Goal: Task Accomplishment & Management: Use online tool/utility

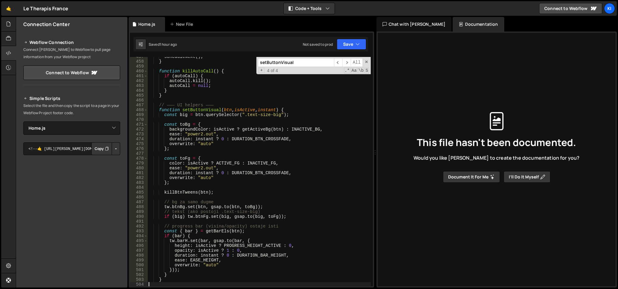
select select "47245"
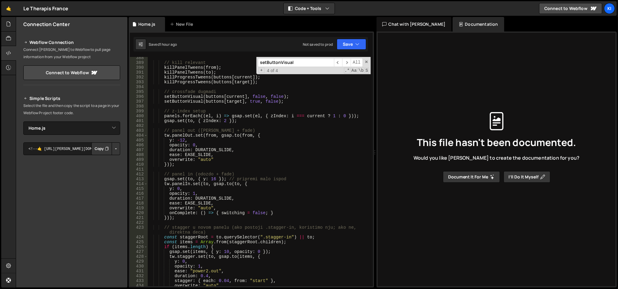
scroll to position [1841, 0]
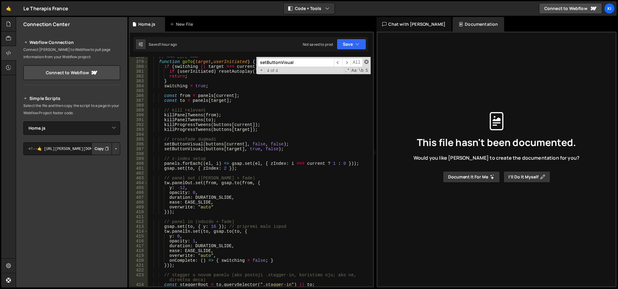
click at [367, 62] on span at bounding box center [366, 62] width 4 height 4
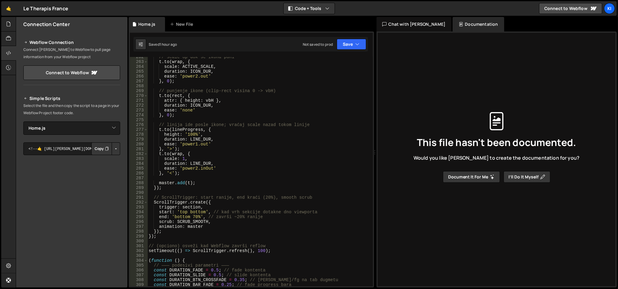
scroll to position [1278, 0]
click at [193, 216] on div "// scale up dok se ikona puni t . to ( wrap , { scale : ACTIVE_SCALE , duration…" at bounding box center [258, 175] width 223 height 240
click at [236, 166] on div "// scale up dok se ikona puni t . to ( wrap , { scale : ACTIVE_SCALE , duration…" at bounding box center [258, 175] width 223 height 240
click at [232, 116] on div "// scale up dok se ikona puni t . to ( wrap , { scale : ACTIVE_SCALE , duration…" at bounding box center [258, 175] width 223 height 240
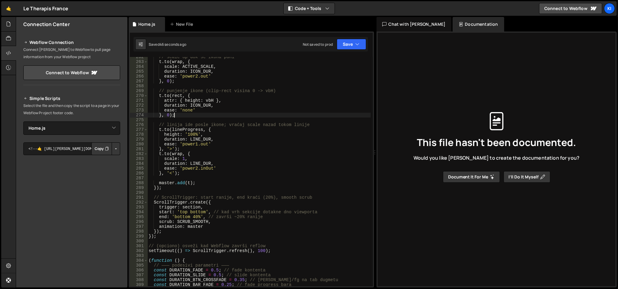
type textarea "}, 0);"
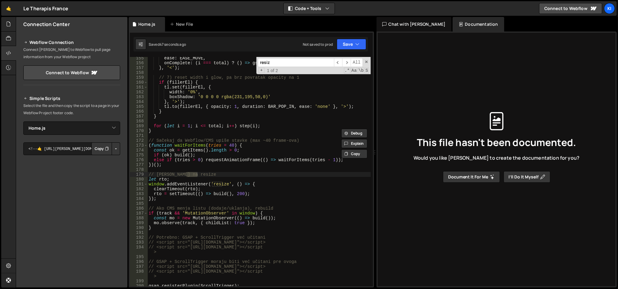
scroll to position [748, 0]
type input "resize"
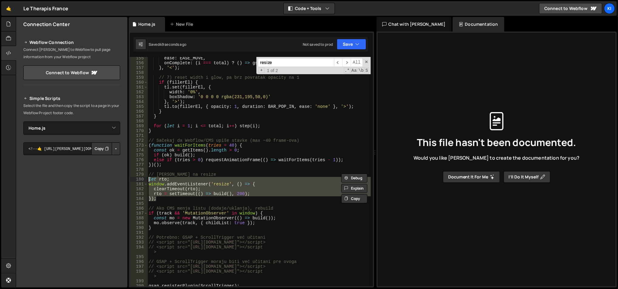
drag, startPoint x: 170, startPoint y: 197, endPoint x: 148, endPoint y: 179, distance: 28.7
click at [148, 179] on div "ease : EASE_MOVE , onComplete : ( i === total ) ? ( ) => gsap . set ( track , {…" at bounding box center [258, 176] width 223 height 240
type textarea "let rto; window.addEventListener('resize', () => {"
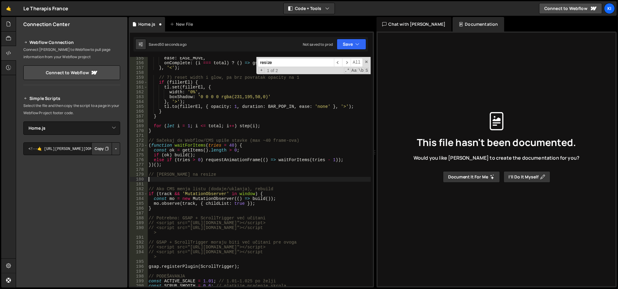
scroll to position [0, 0]
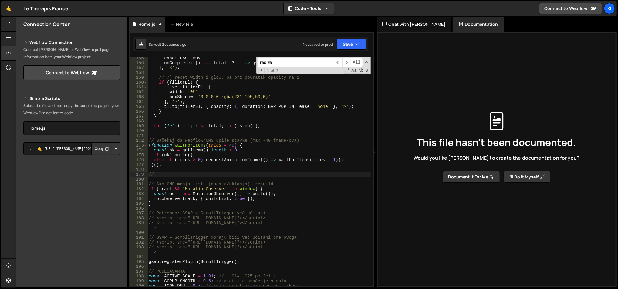
type textarea "/"
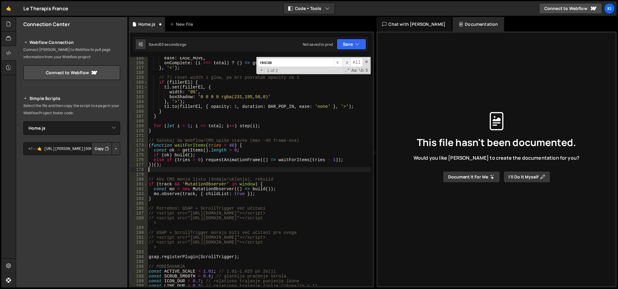
click at [347, 60] on span "​" at bounding box center [346, 62] width 8 height 9
click at [336, 62] on span "​" at bounding box center [338, 62] width 8 height 9
click at [367, 62] on span at bounding box center [366, 62] width 4 height 4
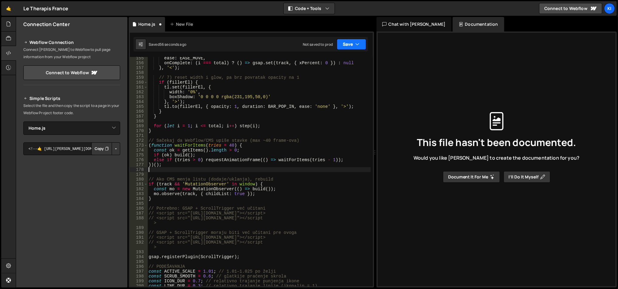
click at [346, 45] on button "Save" at bounding box center [351, 44] width 29 height 11
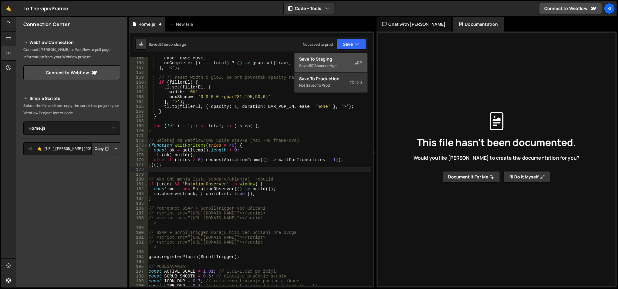
click at [332, 64] on div "57 seconds ago" at bounding box center [323, 65] width 27 height 5
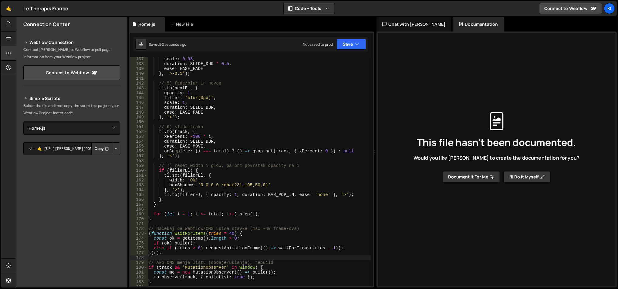
scroll to position [660, 0]
click at [202, 184] on div "scale : 0.98 , duration : SLIDE_DUR * 0.5 , ease : EASE_FADE } , '>-0.1' ) ; //…" at bounding box center [258, 177] width 223 height 240
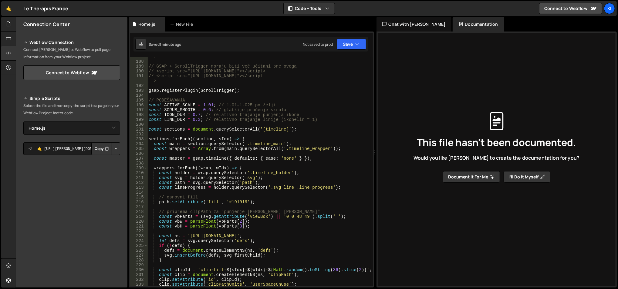
scroll to position [910, 0]
click at [144, 139] on span at bounding box center [145, 138] width 3 height 5
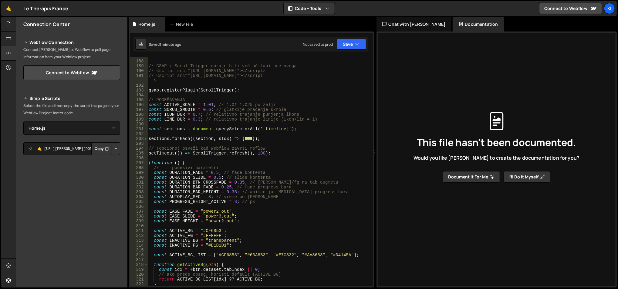
click at [270, 139] on div "// <script src="[URL][DOMAIN_NAME]"></script > // GSAP + ScrollTrigger moraju b…" at bounding box center [258, 171] width 223 height 245
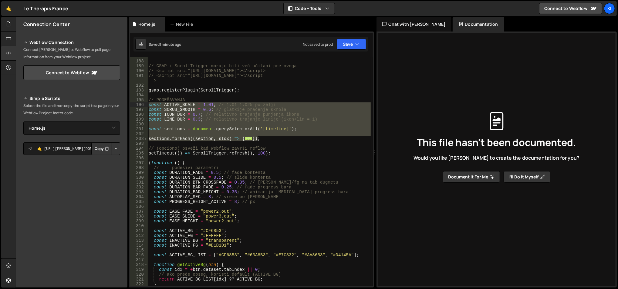
drag, startPoint x: 276, startPoint y: 139, endPoint x: 148, endPoint y: 106, distance: 132.2
click at [148, 106] on div "// <script src="[URL][DOMAIN_NAME]"></script > // GSAP + ScrollTrigger moraju b…" at bounding box center [258, 171] width 223 height 245
type textarea "const ACTIVE_SCALE = 1.01; // 1.01–1.025 po želji const SCRUB_SMOOTH = 0.6; // …"
click at [196, 133] on div "// <script src="[URL][DOMAIN_NAME]"></script > // GSAP + ScrollTrigger moraju b…" at bounding box center [258, 172] width 223 height 230
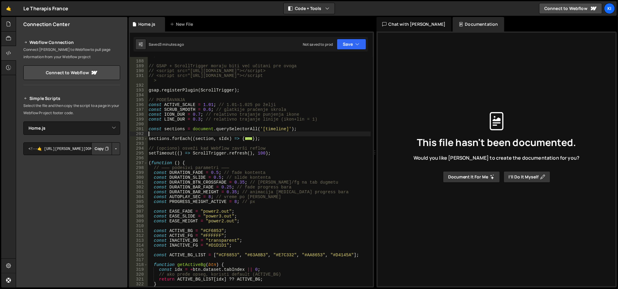
click at [223, 116] on div "// <script src="[URL][DOMAIN_NAME]"></script > // GSAP + ScrollTrigger moraju b…" at bounding box center [258, 171] width 223 height 245
type textarea "const ICON_DUR = 0.7; // relativno trajanje punjenja ikone"
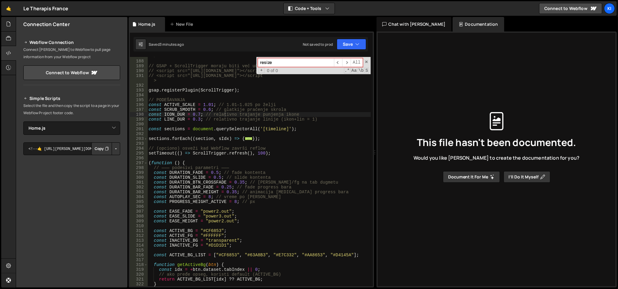
paste input "const st = ScrollTrigger.create({ trigger: section, start: 'top bottom', end: '…"
type input "const st = ScrollTrigger.create({ trigger: section, start: 'top bottom', end: '…"
type textarea "sections.forEach((section, sIdx) => {"
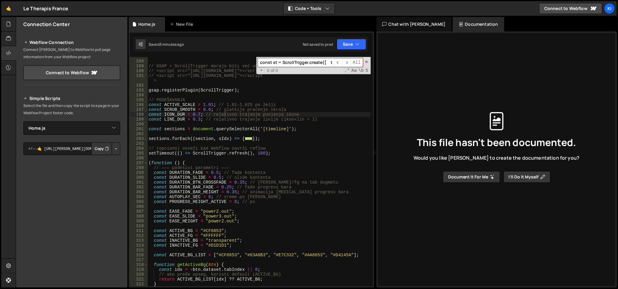
click at [245, 138] on span "..." at bounding box center [249, 138] width 8 height 3
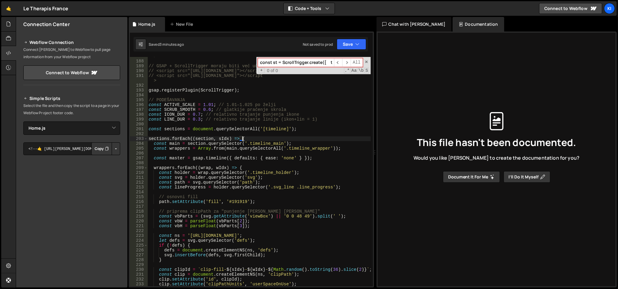
click at [283, 132] on div "// <script src="[URL][DOMAIN_NAME]"></script > // GSAP + ScrollTrigger moraju b…" at bounding box center [258, 171] width 223 height 245
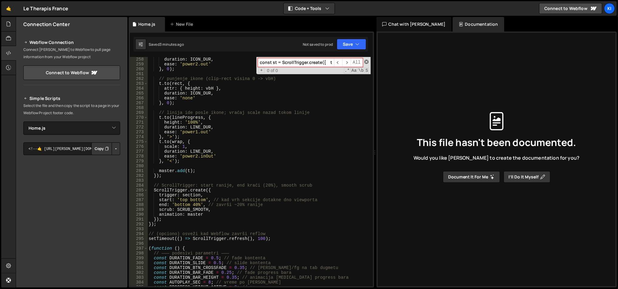
scroll to position [0, 217]
click at [366, 60] on span at bounding box center [366, 62] width 4 height 4
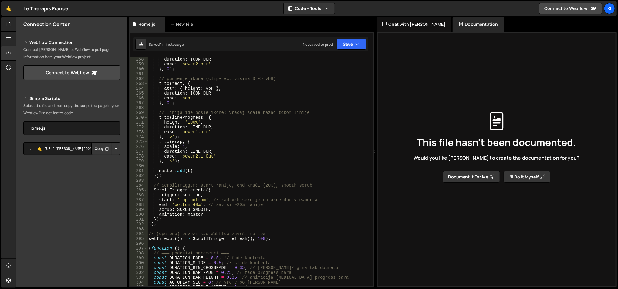
click at [224, 218] on div "scale : ACTIVE_SCALE , duration : ICON_DUR , ease : 'power2.out' } , 0 ) ; // p…" at bounding box center [258, 172] width 223 height 240
type textarea "});"
paste textarea "setupHeightObserver(section);"
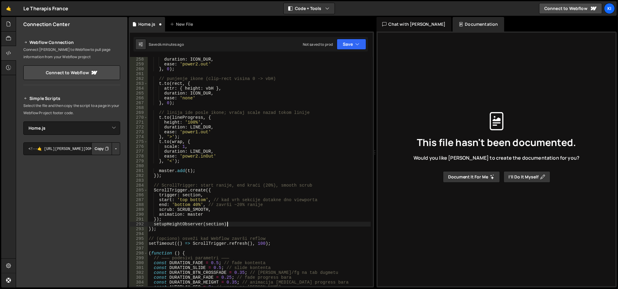
type textarea "setupHeightObserver(section);"
paste textarea "section.__st = st;"
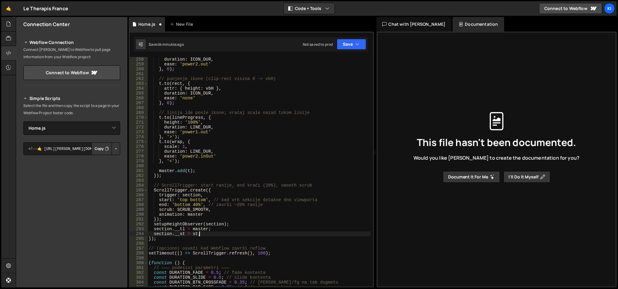
click at [222, 238] on div "scale : ACTIVE_SCALE , duration : ICON_DUR , ease : 'power2.out' } , 0 ) ; // p…" at bounding box center [258, 172] width 223 height 240
type textarea "});"
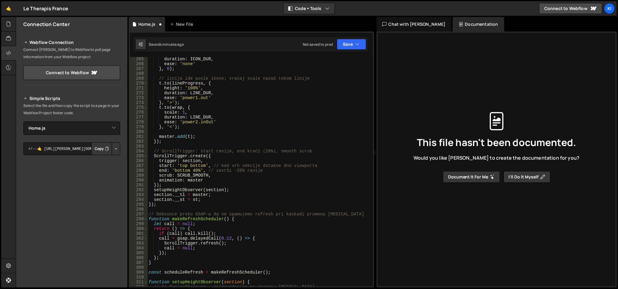
scroll to position [1291, 0]
click at [182, 148] on div "duration : ICON_DUR , ease : 'none' } , 0 ) ; // linija ide posle ikone; vraćaj…" at bounding box center [258, 177] width 223 height 240
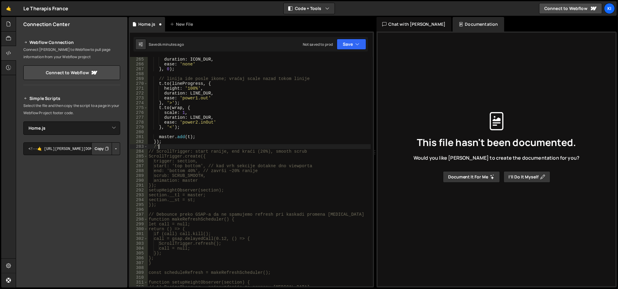
click at [172, 186] on div "duration : ICON_DUR , ease : 'none' } , 0 ) ; // linija ide posle ikone; vraćaj…" at bounding box center [258, 177] width 223 height 240
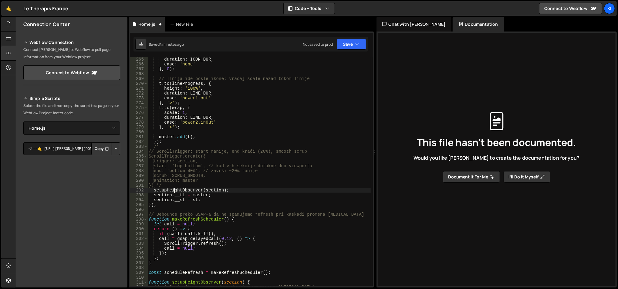
click at [175, 191] on div "duration : ICON_DUR , ease : 'none' } , 0 ) ; // linija ide posle ikone; vraćaj…" at bounding box center [258, 177] width 223 height 240
drag, startPoint x: 211, startPoint y: 201, endPoint x: 142, endPoint y: 195, distance: 68.8
click at [142, 195] on div "setupHeightObserver(section); 265 266 267 268 269 270 271 272 273 274 275 276 2…" at bounding box center [251, 172] width 243 height 230
type textarea "section.__tl = master; section.__st = st;"
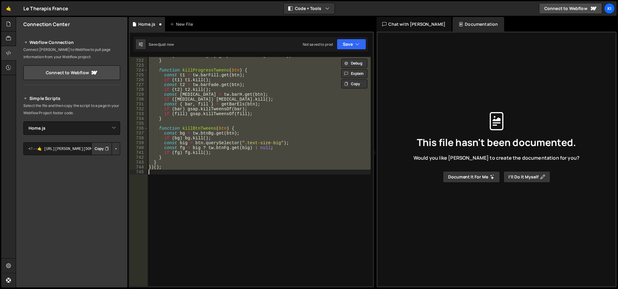
scroll to position [1316, 0]
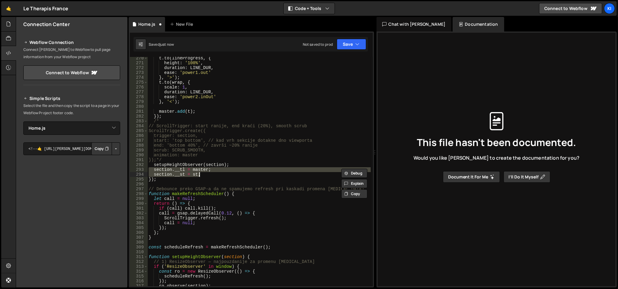
click at [190, 164] on div "t . to ( lineProgress , { height : '100%' , duration : LINE_DUR , ease : 'power…" at bounding box center [258, 176] width 223 height 240
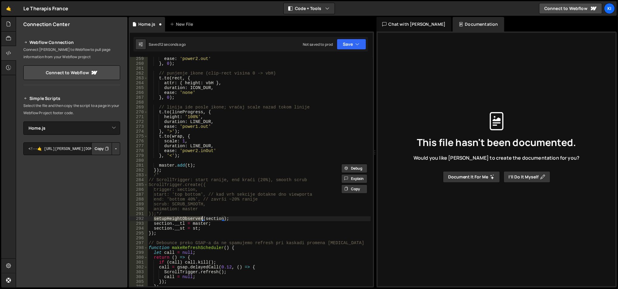
scroll to position [1262, 0]
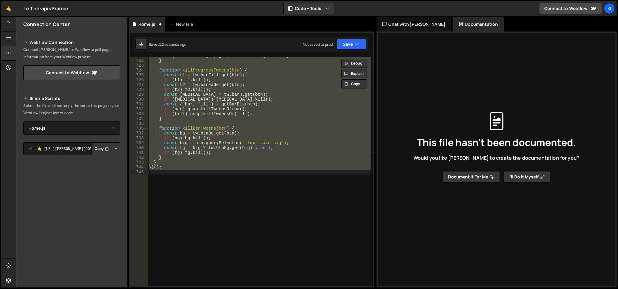
type textarea "});"
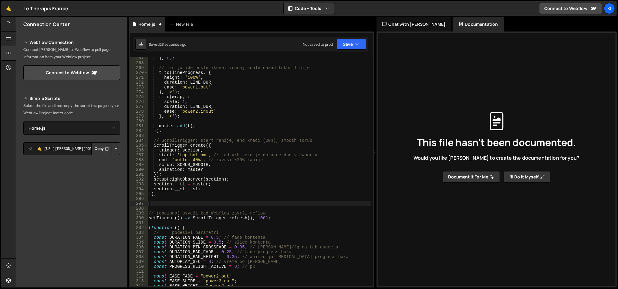
type textarea "});"
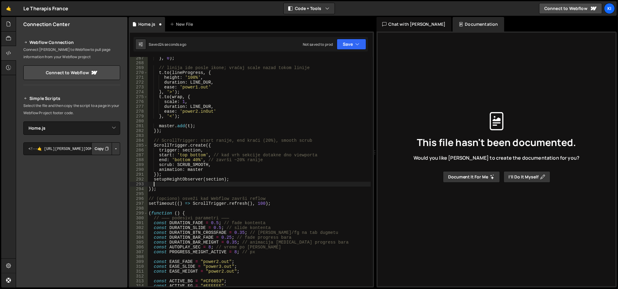
type textarea "setupHeightObserver(section);"
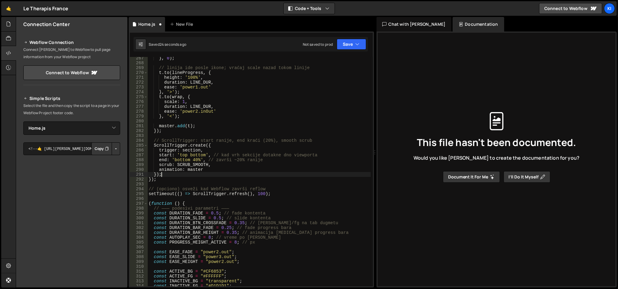
type textarea "})();"
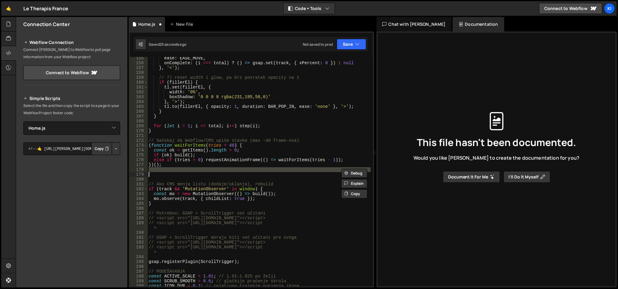
scroll to position [748, 0]
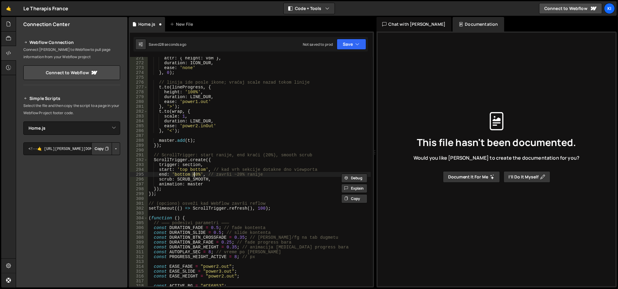
type textarea "})();"
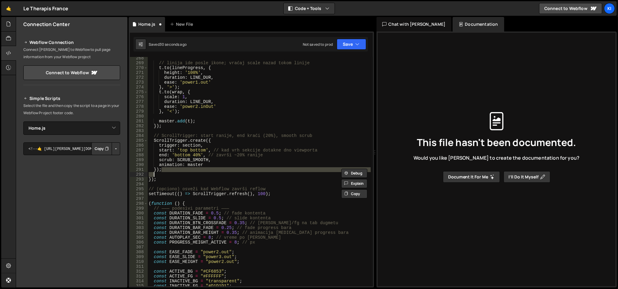
scroll to position [1306, 0]
click at [214, 143] on div "// linija ide posle ikone; vraćaj scale nazad tokom linije t . to ( lineProgres…" at bounding box center [258, 176] width 223 height 240
type textarea "trigger: section,"
click at [188, 176] on div "// linija ide posle ikone; vraćaj scale nazad tokom linije t . to ( lineProgres…" at bounding box center [258, 176] width 223 height 240
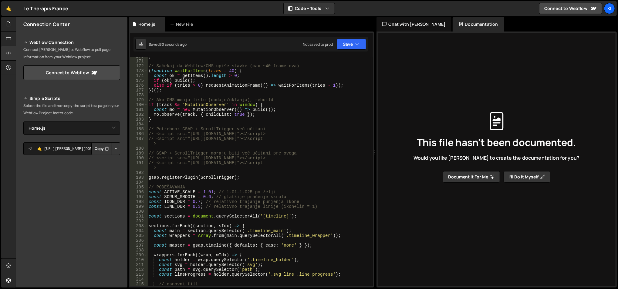
scroll to position [817, 0]
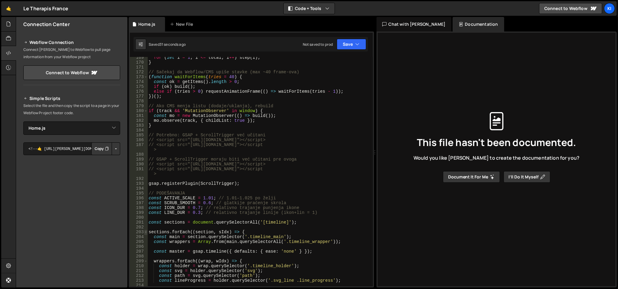
click at [146, 232] on span at bounding box center [145, 232] width 3 height 5
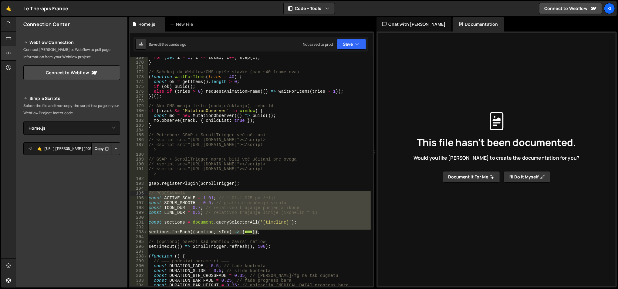
drag, startPoint x: 267, startPoint y: 234, endPoint x: 143, endPoint y: 192, distance: 131.2
click at [143, 192] on div "169 170 171 172 173 174 175 176 177 178 179 180 181 182 183 184 185 186 187 188…" at bounding box center [251, 172] width 243 height 230
type textarea "// PODEŠAVANJA const ACTIVE_SCALE = 1.01; // 1.01–1.025 po želji"
paste textarea
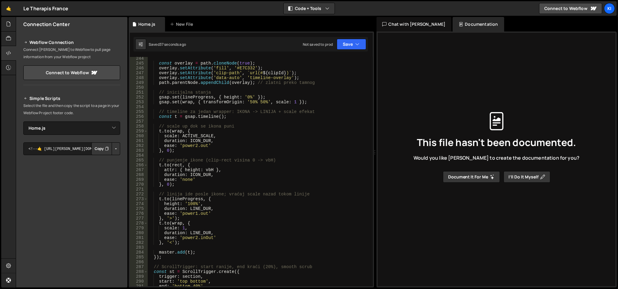
scroll to position [1199, 0]
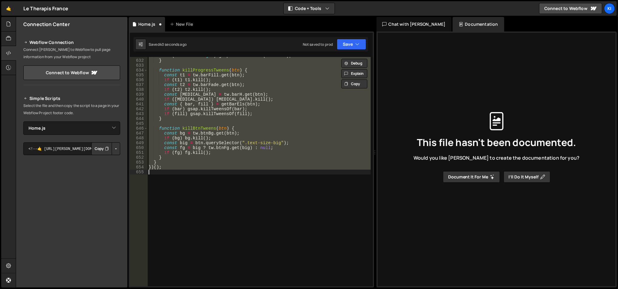
type textarea "});"
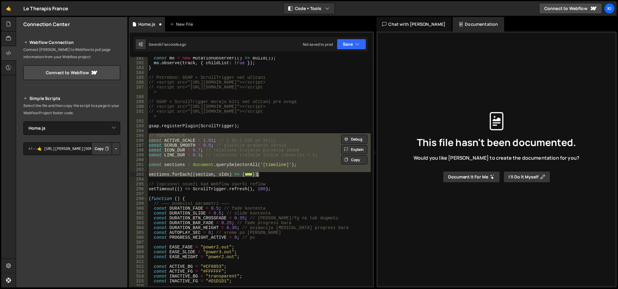
click at [211, 129] on div "const mo = new MutationObserver (( ) => build ( )) ; mo . observe ( track , { c…" at bounding box center [258, 176] width 223 height 240
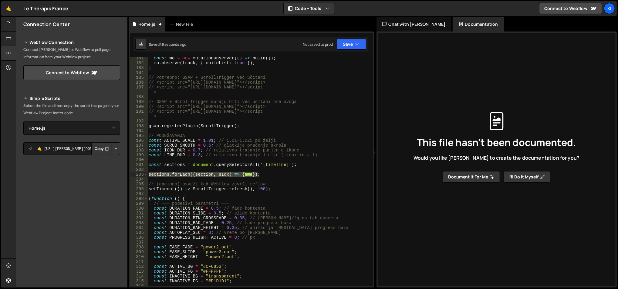
drag, startPoint x: 272, startPoint y: 173, endPoint x: 147, endPoint y: 173, distance: 124.6
click at [147, 173] on div "181 182 183 184 185 186 187 188 189 190 191 192 193 194 195 196 197 198 199 200…" at bounding box center [251, 172] width 243 height 230
type textarea "sections.forEach((section, sIdx) => { const main = section.querySelector('.time…"
paste textarea
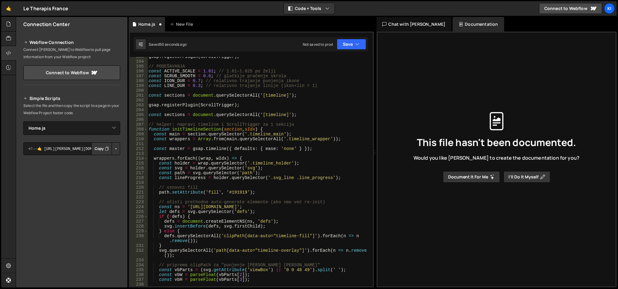
scroll to position [922, 0]
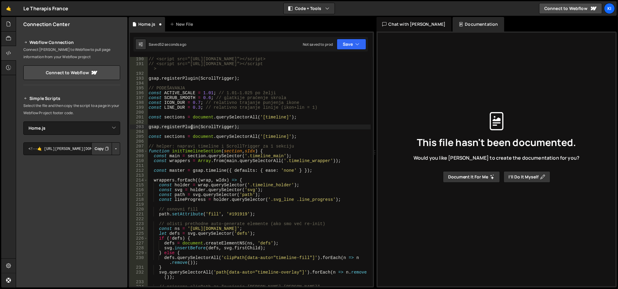
click at [192, 125] on div "// <script src="[URL][DOMAIN_NAME]"></script> // <script src="[URL][DOMAIN_NAME…" at bounding box center [258, 177] width 223 height 240
type textarea "gsap.registerPlugin(ScrollTrigger);"
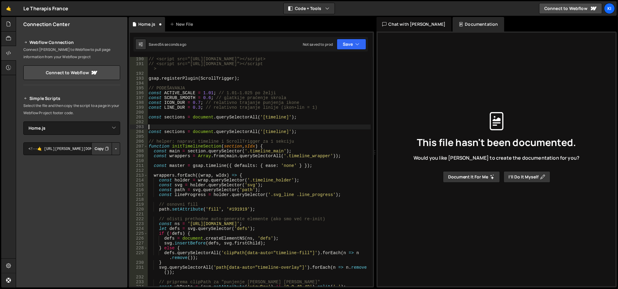
click at [192, 132] on div "// <script src="[URL][DOMAIN_NAME]"></script> // <script src="[URL][DOMAIN_NAME…" at bounding box center [258, 177] width 223 height 240
type textarea "const sections = document.querySelectorAll('[timeline]');"
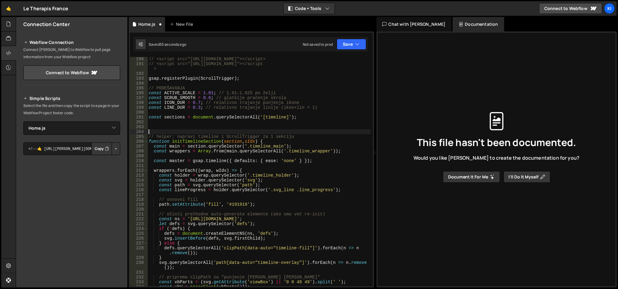
type textarea "function initTimelineSection(section, sIdx) {"
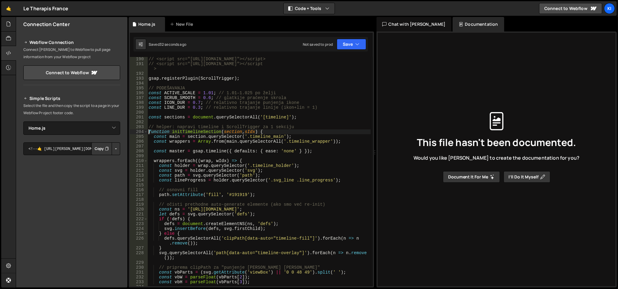
click at [236, 158] on div "// <script src="[URL][DOMAIN_NAME]"></script> // <script src="[URL][DOMAIN_NAME…" at bounding box center [258, 177] width 223 height 240
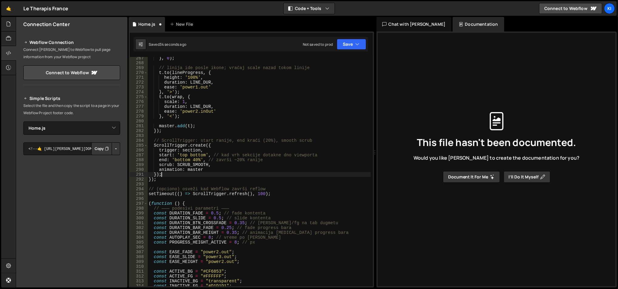
scroll to position [1301, 0]
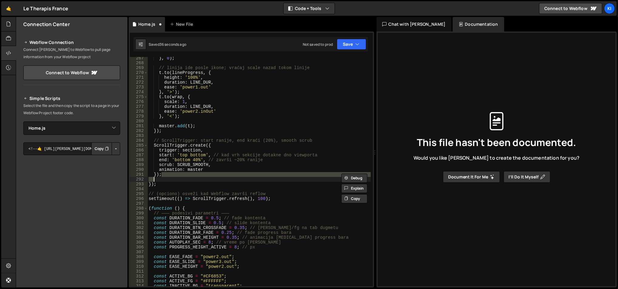
click at [236, 158] on div "} , 0 ) ; // linija ide posle ikone; vraćaj scale nazad tokom linije t . to ( l…" at bounding box center [258, 176] width 223 height 240
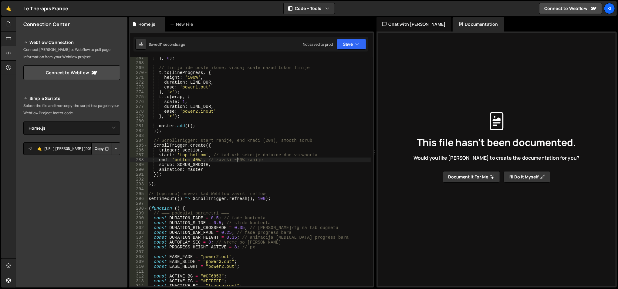
click at [199, 182] on div "} , 0 ) ; // linija ide posle ikone; vraćaj scale nazad tokom linije t . to ( l…" at bounding box center [258, 176] width 223 height 240
click at [259, 198] on div "} , 0 ) ; // linija ide posle ikone; vraćaj scale nazad tokom linije t . to ( l…" at bounding box center [258, 176] width 223 height 240
click at [264, 176] on div "} , 0 ) ; // linija ide posle ikone; vraćaj scale nazad tokom linije t . to ( l…" at bounding box center [258, 176] width 223 height 240
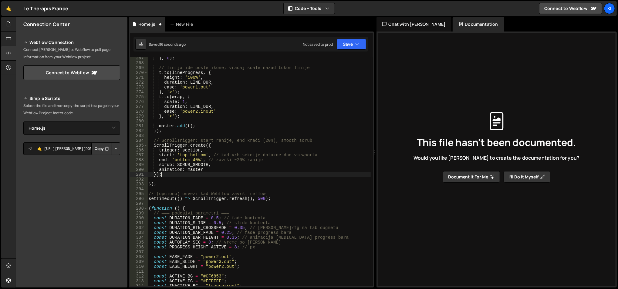
scroll to position [0, 1]
type textarea "});"
click at [262, 201] on div "} , 0 ) ; // linija ide posle ikone; vraćaj scale nazad tokom linije t . to ( l…" at bounding box center [258, 176] width 223 height 240
click at [259, 200] on div "} , 0 ) ; // linija ide posle ikone; vraćaj scale nazad tokom linije t . to ( l…" at bounding box center [258, 176] width 223 height 240
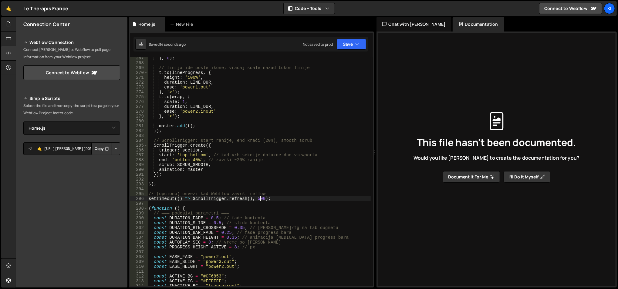
click at [259, 200] on div "} , 0 ) ; // linija ide posle ikone; vraćaj scale nazad tokom linije t . to ( l…" at bounding box center [258, 176] width 223 height 240
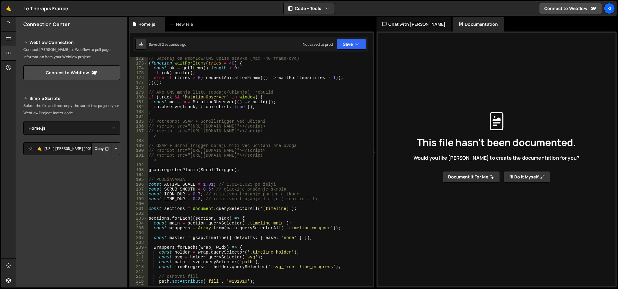
scroll to position [830, 0]
click at [146, 220] on span at bounding box center [145, 219] width 3 height 5
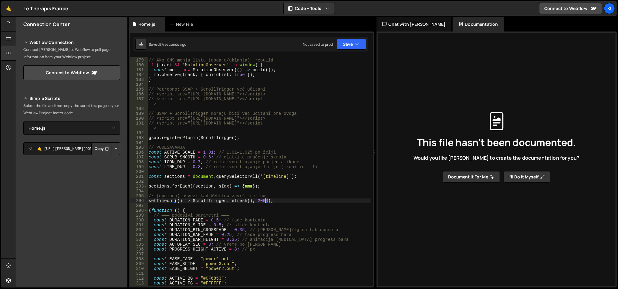
scroll to position [862, 0]
click at [161, 188] on div "// Ako CMS menja listu (dodaje/uklanja), rebuild if ( track && 'MutationObserve…" at bounding box center [258, 173] width 223 height 240
click at [190, 140] on div "// Ako CMS menja listu (dodaje/uklanja), rebuild if ( track && 'MutationObserve…" at bounding box center [258, 173] width 223 height 240
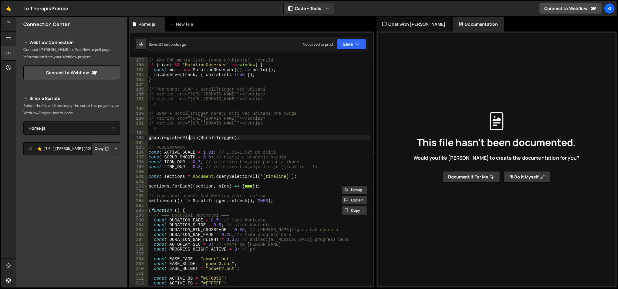
type textarea "gsap.registerPlugin(ScrollTrigger);"
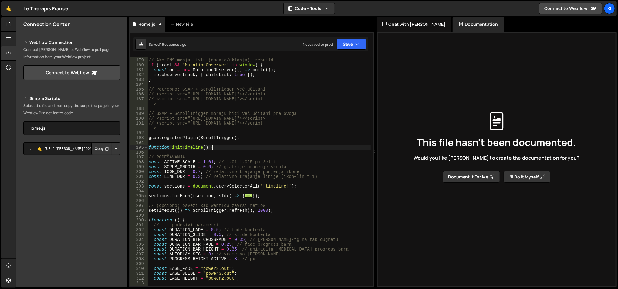
scroll to position [0, 4]
click at [294, 209] on div "// Ako CMS menja listu (dodaje/uklanja), rebuild if ( track && 'MutationObserve…" at bounding box center [258, 173] width 223 height 240
type textarea "setTimeout(() => ScrollTrigger.refresh(), 2000);"
click at [281, 193] on div "// Ako CMS menja listu (dodaje/uklanja), rebuild if ( track && 'MutationObserve…" at bounding box center [258, 173] width 223 height 240
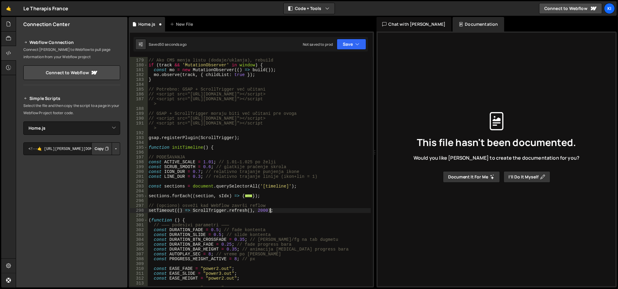
scroll to position [0, 0]
click at [276, 209] on div "// Ako CMS menja listu (dodaje/uklanja), rebuild if ( track && 'MutationObserve…" at bounding box center [258, 173] width 223 height 240
click at [277, 195] on div "// Ako CMS menja listu (dodaje/uklanja), rebuild if ( track && 'MutationObserve…" at bounding box center [258, 173] width 223 height 240
type textarea "});"
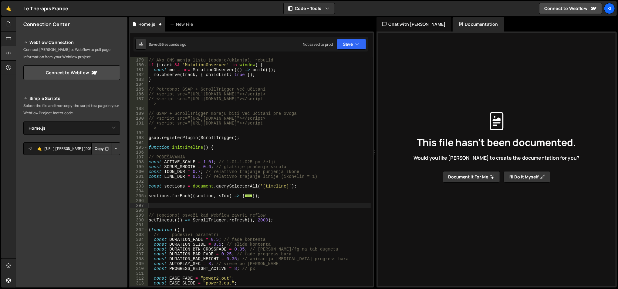
type textarea "}"
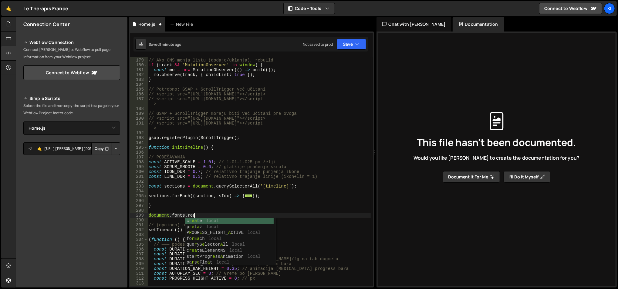
scroll to position [0, 3]
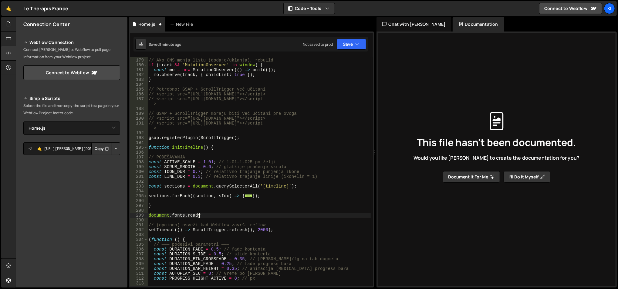
click at [184, 214] on div "// Ako CMS menja listu (dodaje/uklanja), rebuild if ( track && 'MutationObserve…" at bounding box center [258, 173] width 223 height 240
paste textarea "}"
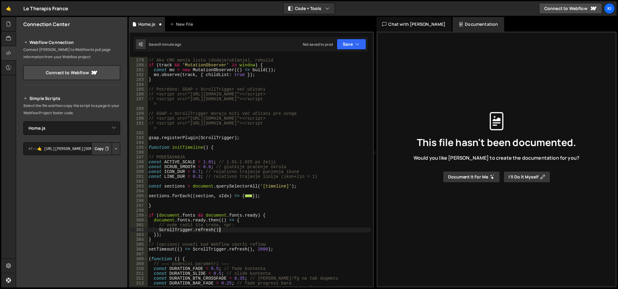
click at [223, 228] on div "// Ako CMS menja listu (dodaje/uklanja), rebuild if ( track && 'MutationObserve…" at bounding box center [258, 173] width 223 height 240
click at [191, 149] on div "// Ako CMS menja listu (dodaje/uklanja), rebuild if ( track && 'MutationObserve…" at bounding box center [258, 173] width 223 height 240
drag, startPoint x: 221, startPoint y: 230, endPoint x: 158, endPoint y: 230, distance: 63.1
click at [158, 230] on div "// Ako CMS menja listu (dodaje/uklanja), rebuild if ( track && 'MutationObserve…" at bounding box center [258, 173] width 223 height 240
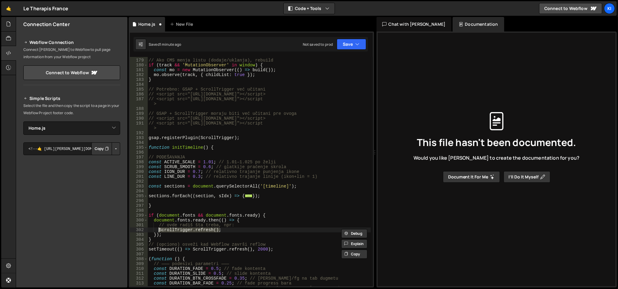
paste textarea "initTimeline"
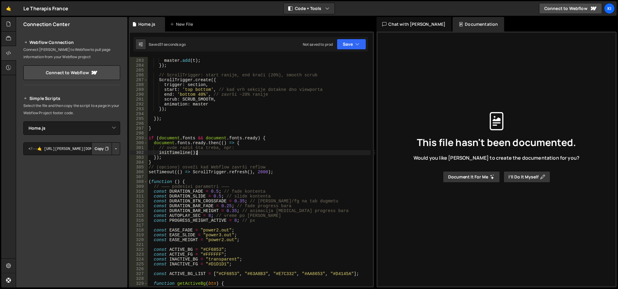
scroll to position [1413, 0]
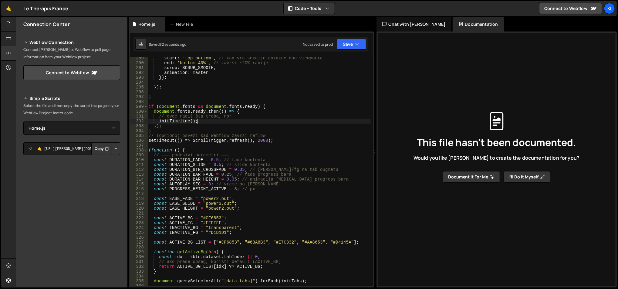
click at [260, 141] on div "start : 'top bottom' , // kad vrh sekcije dotakne dno viewporta end : 'bottom 4…" at bounding box center [258, 176] width 223 height 240
click at [259, 139] on div "start : 'top bottom' , // kad vrh sekcije dotakne dno viewporta end : 'bottom 4…" at bounding box center [258, 176] width 223 height 240
type textarea "setTimeout(() => ScrollTrigger.refresh(), 500);"
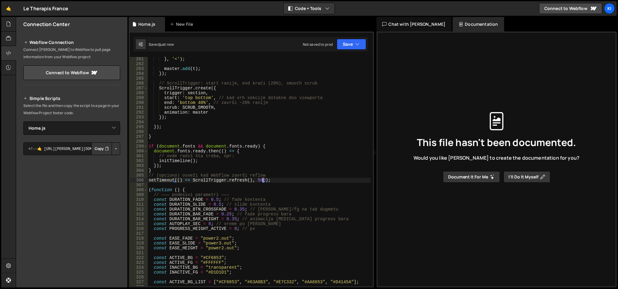
scroll to position [1373, 0]
drag, startPoint x: 276, startPoint y: 182, endPoint x: 146, endPoint y: 180, distance: 129.2
click at [146, 180] on div "setTimeout(() => ScrollTrigger.refresh(), 500); 281 282 283 284 285 286 287 288…" at bounding box center [251, 172] width 243 height 230
click at [204, 163] on div "} , '<' ) ; master . add ( t ) ; }) ; // ScrollTrigger: start ranije, end kraći…" at bounding box center [258, 177] width 223 height 240
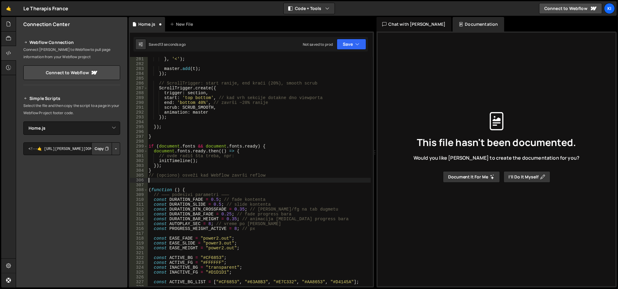
type textarea "initTimeline();"
paste textarea "setTimeout(() => ScrollTrigger.refresh(), 500);"
type textarea "})();"
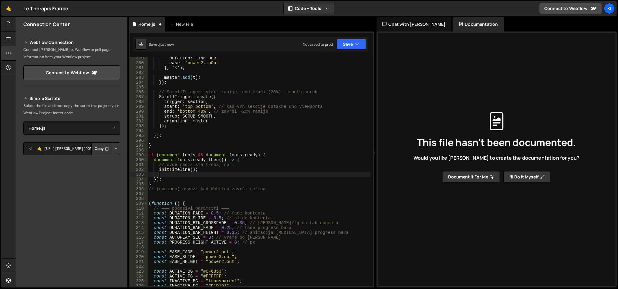
scroll to position [1365, 0]
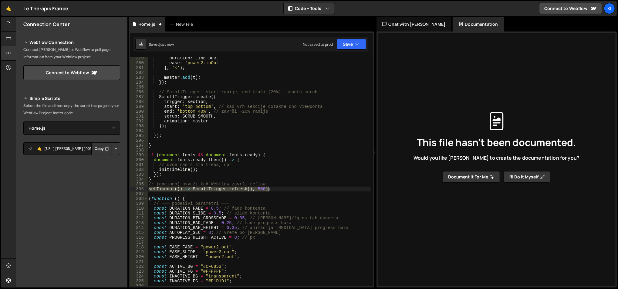
type textarea "setTimeout(() => ScrollTrigger.refresh(), 500);"
click at [236, 151] on div "duration : LINE_DUR , ease : 'power2.inOut' } , '<' ) ; master . add ( t ) ; })…" at bounding box center [258, 176] width 223 height 240
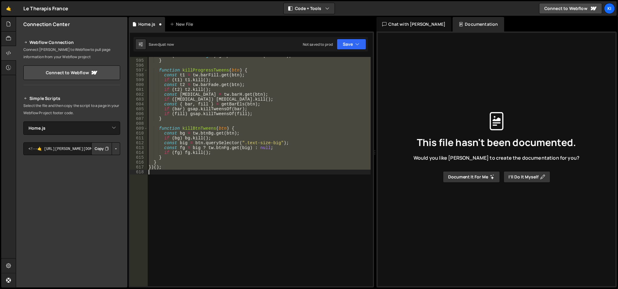
type textarea "setTimeout(() => ScrollTrigger.refresh(), 2000);"
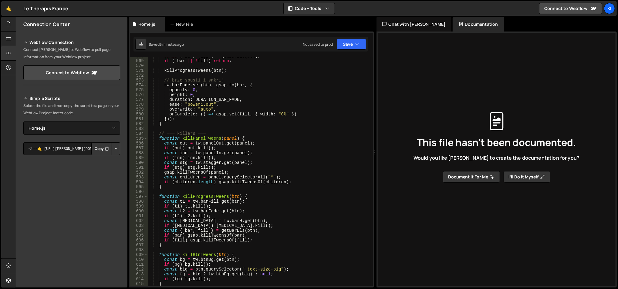
scroll to position [2900, 0]
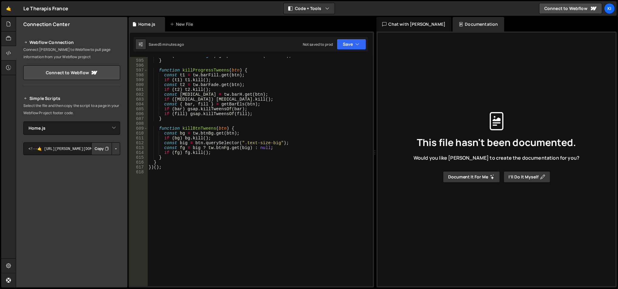
click at [188, 180] on div "if ( children . length ) gsap . killTweensOf ( children ) ; } function killProg…" at bounding box center [258, 173] width 223 height 240
type textarea "d"
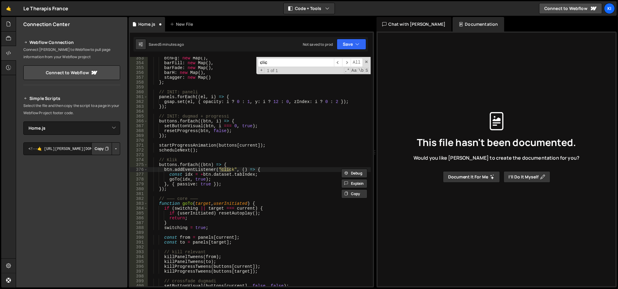
scroll to position [1724, 0]
type input "click"
click at [235, 182] on div "btnFg : new Map ( ) , barFill : new Map ( ) , barFade : new Map ( ) , barH : ne…" at bounding box center [258, 176] width 223 height 240
click at [191, 190] on div "btnFg : new Map ( ) , barFill : new Map ( ) , barFade : new Map ( ) , barH : ne…" at bounding box center [258, 176] width 223 height 240
type textarea "});"
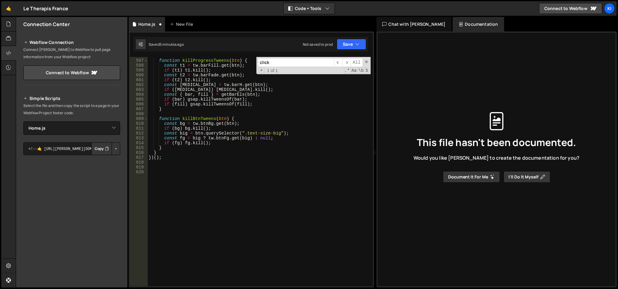
scroll to position [2909, 0]
click at [187, 213] on div "function killProgressTweens ( btn ) { const t1 = tw . [GEOGRAPHIC_DATA] . get (…" at bounding box center [258, 173] width 223 height 240
paste textarea "data-close""
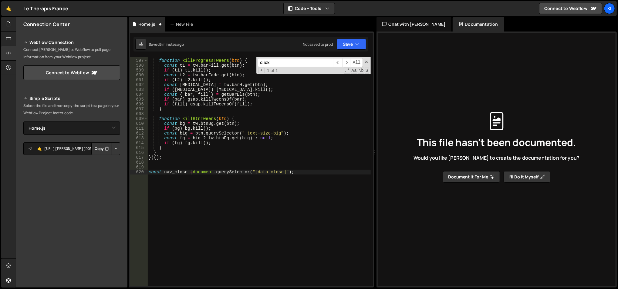
type textarea "const nav_close = document.querySelector("[data-close]");"
click at [228, 163] on div "function killProgressTweens ( btn ) { const t1 = tw . [GEOGRAPHIC_DATA] . get (…" at bounding box center [258, 173] width 223 height 240
click at [298, 183] on div "function killProgressTweens ( btn ) { const t1 = tw . [GEOGRAPHIC_DATA] . get (…" at bounding box center [258, 173] width 223 height 240
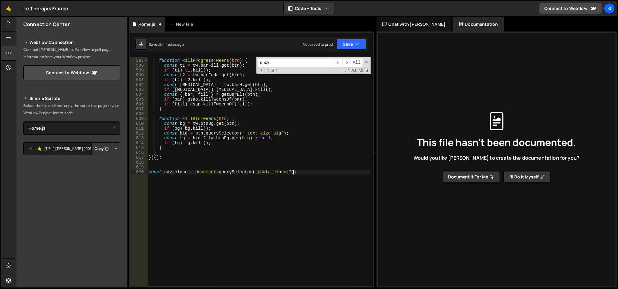
type textarea "const nav_close = document.querySelector("[data-close]");"
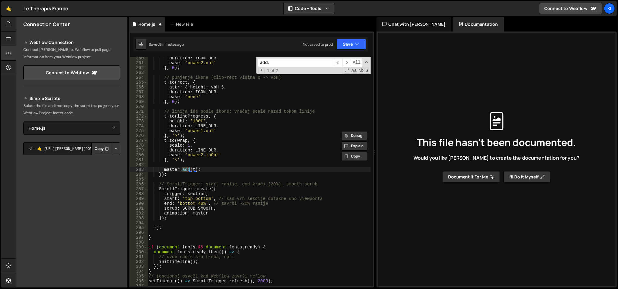
scroll to position [1272, 0]
type input "add.ev"
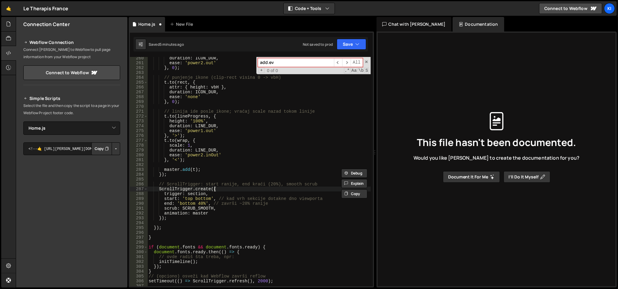
type textarea "ScrollTrigger.create({"
click at [277, 187] on div "duration : ICON_DUR , ease : 'power2.out' } , 0 ) ; // punjenje ikone (clip-rec…" at bounding box center [258, 176] width 223 height 240
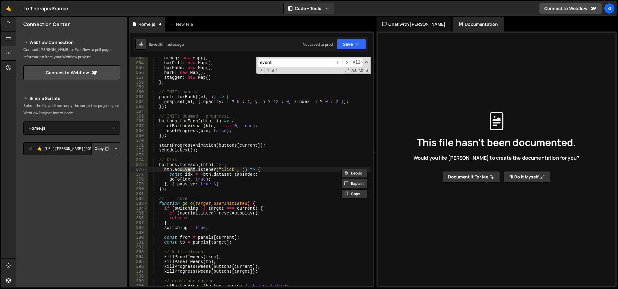
type input "event"
type textarea "btn.addEventListener("click", () => {"
click at [200, 169] on div "btnFg : new Map ( ) , barFill : new Map ( ) , barFade : new Map ( ) , barH : ne…" at bounding box center [258, 176] width 223 height 240
type input "addEventListener"
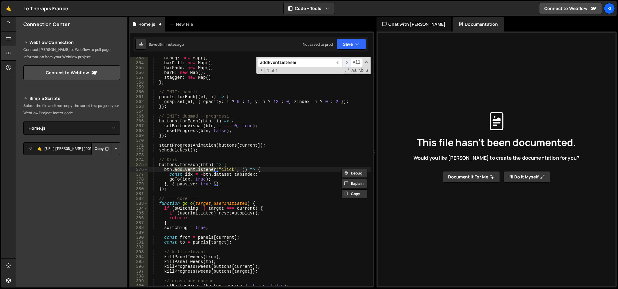
click at [347, 59] on span "​" at bounding box center [346, 62] width 8 height 9
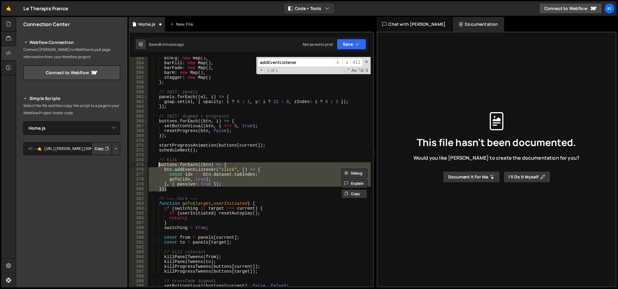
drag, startPoint x: 170, startPoint y: 186, endPoint x: 159, endPoint y: 166, distance: 22.7
click at [159, 166] on div "btnFg : new Map ( ) , barFill : new Map ( ) , barFade : new Map ( ) , barH : ne…" at bounding box center [258, 176] width 223 height 240
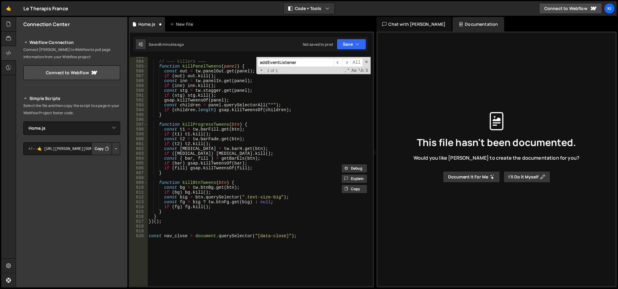
scroll to position [2909, 0]
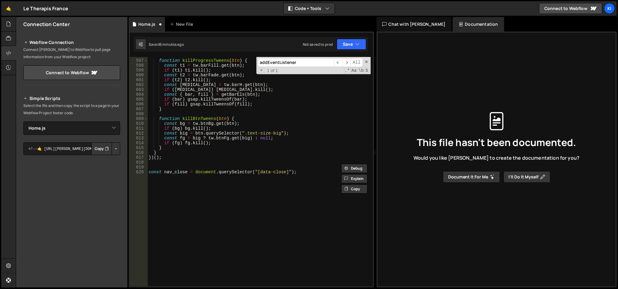
click at [227, 193] on div "function killProgressTweens ( btn ) { const t1 = tw . [GEOGRAPHIC_DATA] . get (…" at bounding box center [258, 173] width 223 height 240
type textarea "const nav_close = document.querySelector("[data-close]");"
paste textarea "});"
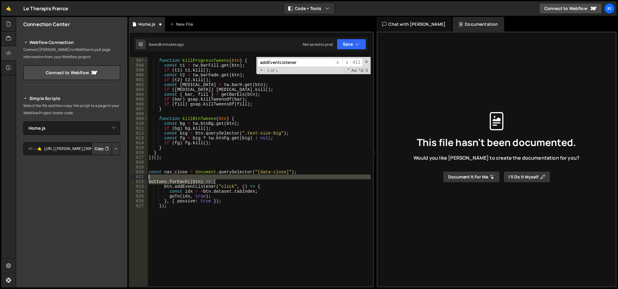
drag, startPoint x: 224, startPoint y: 182, endPoint x: 136, endPoint y: 179, distance: 87.7
click at [136, 179] on div "}); 596 597 598 599 600 601 602 603 604 605 606 607 608 609 610 611 612 613 614…" at bounding box center [251, 172] width 243 height 230
type textarea "buttons.forEach((btn) => {"
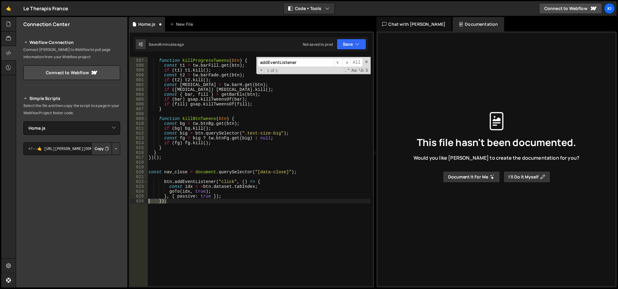
drag, startPoint x: 168, startPoint y: 202, endPoint x: 142, endPoint y: 204, distance: 25.8
click at [142, 204] on div "596 597 598 599 600 601 602 603 604 605 606 607 608 609 610 611 612 613 614 615…" at bounding box center [251, 172] width 243 height 230
type textarea "}"
click at [231, 188] on div "function killProgressTweens ( btn ) { const t1 = tw . [GEOGRAPHIC_DATA] . get (…" at bounding box center [258, 173] width 223 height 240
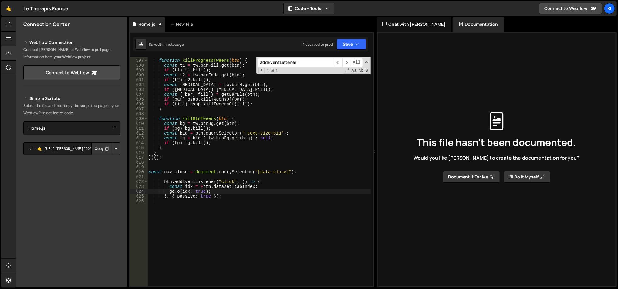
click at [225, 192] on div "function killProgressTweens ( btn ) { const t1 = tw . [GEOGRAPHIC_DATA] . get (…" at bounding box center [258, 173] width 223 height 240
click at [209, 197] on div "function killProgressTweens ( btn ) { const t1 = tw . [GEOGRAPHIC_DATA] . get (…" at bounding box center [258, 173] width 223 height 240
click at [168, 182] on div "function killProgressTweens ( btn ) { const t1 = tw . [GEOGRAPHIC_DATA] . get (…" at bounding box center [258, 173] width 223 height 240
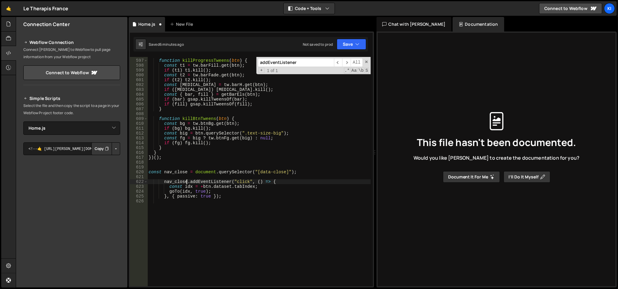
click at [220, 195] on div "function killProgressTweens ( btn ) { const t1 = tw . [GEOGRAPHIC_DATA] . get (…" at bounding box center [258, 173] width 223 height 240
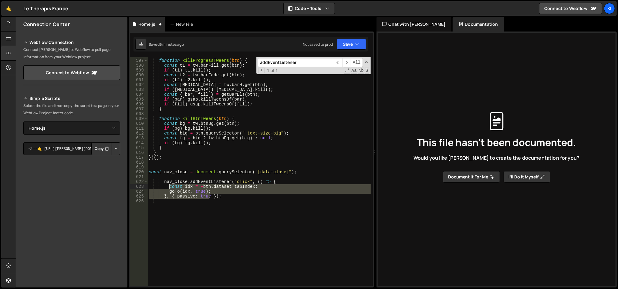
drag, startPoint x: 210, startPoint y: 196, endPoint x: 168, endPoint y: 187, distance: 43.4
click at [168, 187] on div "function killProgressTweens ( btn ) { const t1 = tw . [GEOGRAPHIC_DATA] . get (…" at bounding box center [258, 173] width 223 height 240
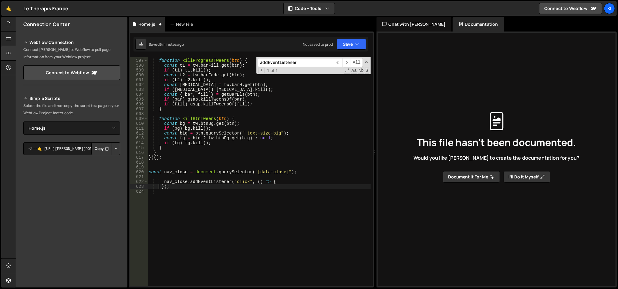
scroll to position [0, 0]
click at [163, 182] on div "function killProgressTweens ( btn ) { const t1 = tw . [GEOGRAPHIC_DATA] . get (…" at bounding box center [258, 173] width 223 height 240
type textarea "nav_close.addEventListener("click", () => { });"
click at [259, 180] on div "function killProgressTweens ( btn ) { const t1 = tw . [GEOGRAPHIC_DATA] . get (…" at bounding box center [258, 173] width 223 height 240
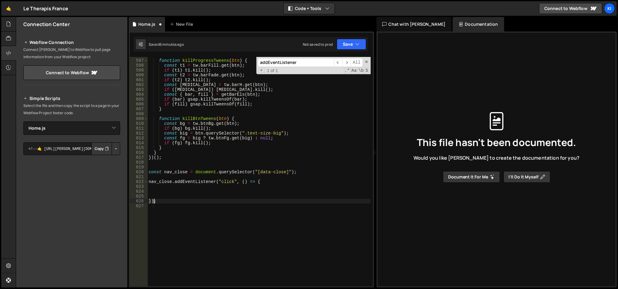
type textarea "});"
type textarea "c"
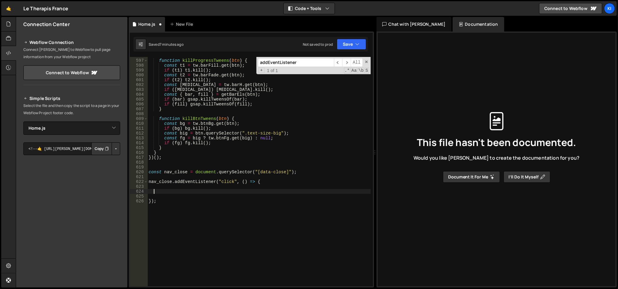
click at [297, 173] on div "function killProgressTweens ( btn ) { const t1 = tw . [GEOGRAPHIC_DATA] . get (…" at bounding box center [258, 173] width 223 height 240
type textarea "const nav_close = document.querySelector("[data-close]");"
click at [297, 173] on div "function killProgressTweens ( btn ) { const t1 = tw . [GEOGRAPHIC_DATA] . get (…" at bounding box center [258, 173] width 223 height 240
type textarea "const nav_close = document.querySelector("[data-close]");"
click at [283, 186] on div "function killProgressTweens ( btn ) { const t1 = tw . [GEOGRAPHIC_DATA] . get (…" at bounding box center [258, 173] width 223 height 240
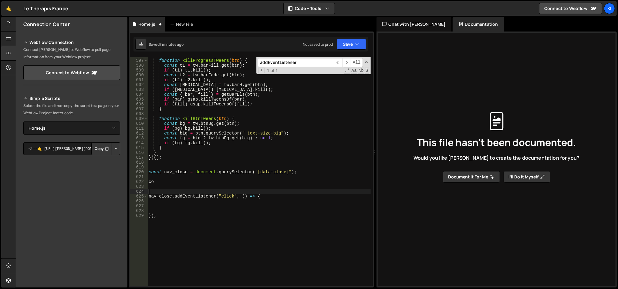
paste textarea "nav-secondary"
drag, startPoint x: 274, startPoint y: 171, endPoint x: 148, endPoint y: 170, distance: 126.1
click at [146, 170] on div "nav-secondary 596 597 598 599 600 601 602 603 604 605 606 607 608 609 610 611 6…" at bounding box center [251, 172] width 243 height 230
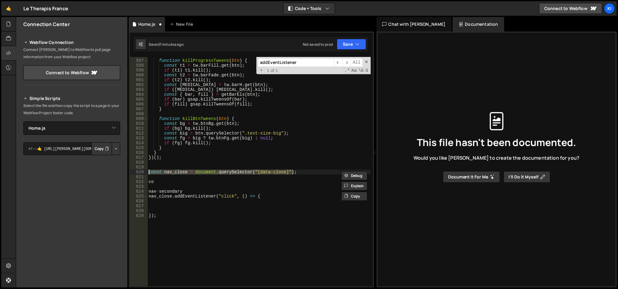
click at [152, 181] on div "function killProgressTweens ( btn ) { const t1 = tw . [GEOGRAPHIC_DATA] . get (…" at bounding box center [258, 173] width 223 height 240
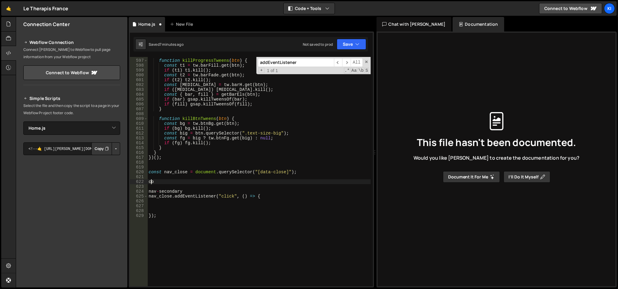
click at [152, 181] on div "function killProgressTweens ( btn ) { const t1 = tw . [GEOGRAPHIC_DATA] . get (…" at bounding box center [258, 173] width 223 height 240
paste textarea "nst nav_close = document.querySelector("[data-close]");"
click at [175, 183] on div "function killProgressTweens ( btn ) { const t1 = tw . [GEOGRAPHIC_DATA] . get (…" at bounding box center [258, 173] width 223 height 240
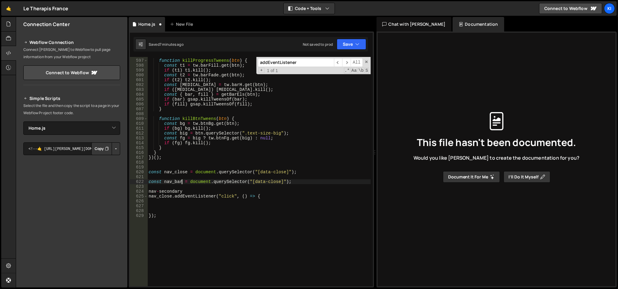
click at [164, 193] on div "function killProgressTweens ( btn ) { const t1 = tw . [GEOGRAPHIC_DATA] . get (…" at bounding box center [258, 173] width 223 height 240
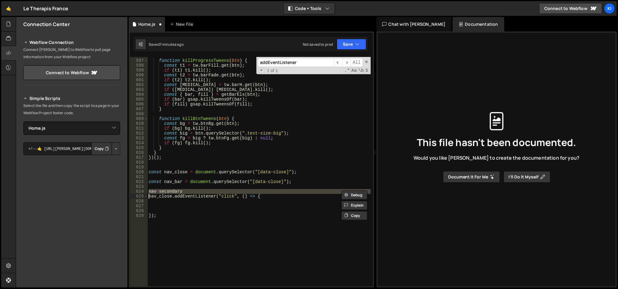
click at [164, 193] on div "function killProgressTweens ( btn ) { const t1 = tw . [GEOGRAPHIC_DATA] . get (…" at bounding box center [258, 173] width 223 height 240
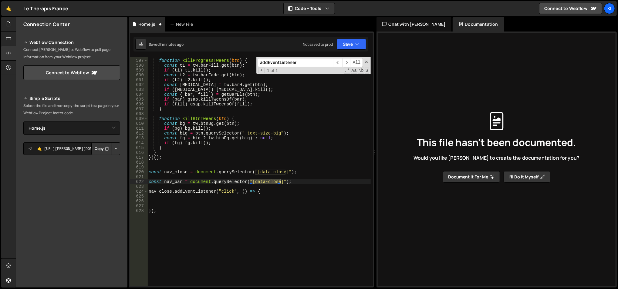
drag, startPoint x: 250, startPoint y: 181, endPoint x: 279, endPoint y: 182, distance: 29.1
click at [279, 182] on div "function killProgressTweens ( btn ) { const t1 = tw . [GEOGRAPHIC_DATA] . get (…" at bounding box center [258, 173] width 223 height 240
paste textarea
type textarea "const nav_bar = document.querySelector(".nav-secondary");"
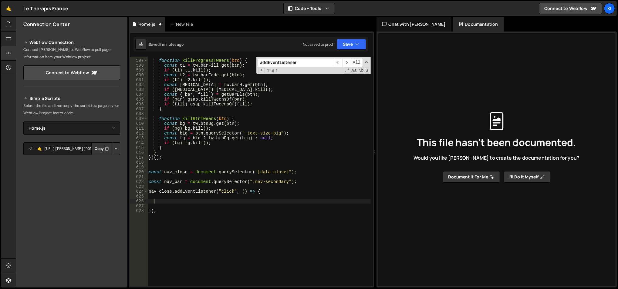
click at [242, 201] on div "function killProgressTweens ( btn ) { const t1 = tw . [GEOGRAPHIC_DATA] . get (…" at bounding box center [258, 173] width 223 height 240
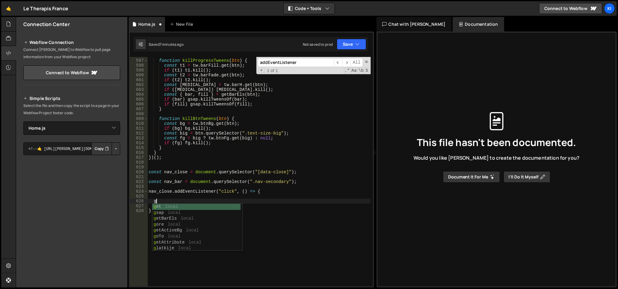
type textarea "gsap"
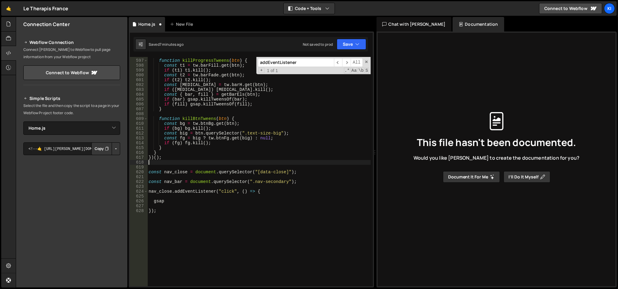
click at [240, 163] on div "function killProgressTweens ( btn ) { const t1 = tw . [GEOGRAPHIC_DATA] . get (…" at bounding box center [258, 173] width 223 height 240
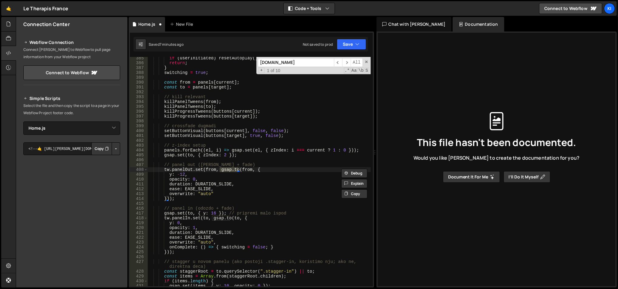
scroll to position [1879, 0]
type input "[DOMAIN_NAME]"
click at [345, 61] on span "​" at bounding box center [346, 62] width 8 height 9
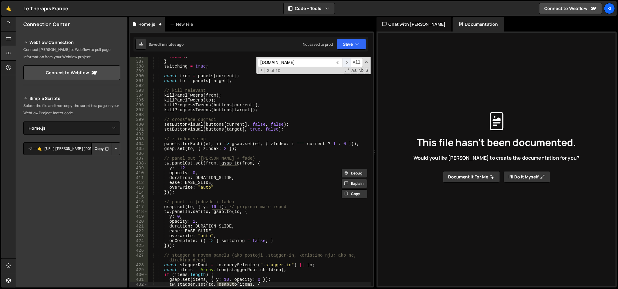
click at [345, 61] on span "​" at bounding box center [346, 62] width 8 height 9
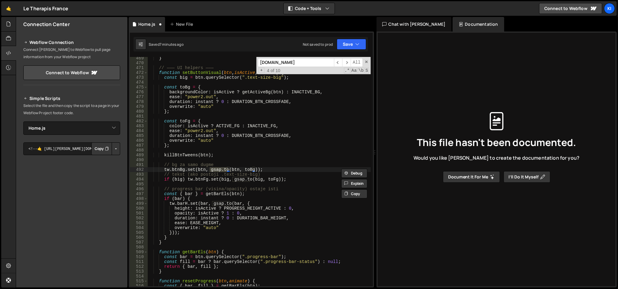
type textarea "tw.btnBg.set(btn, [DOMAIN_NAME](btn, toBg));"
click at [241, 169] on div "} // ——— UI helpers ——— function setButtonVisual ( btn , isActive , instant ) {…" at bounding box center [258, 176] width 223 height 240
click at [345, 63] on span "​" at bounding box center [346, 62] width 8 height 9
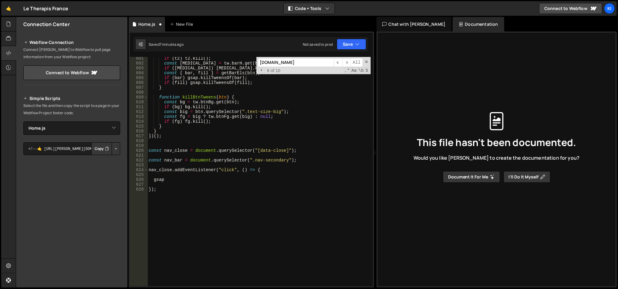
scroll to position [2923, 0]
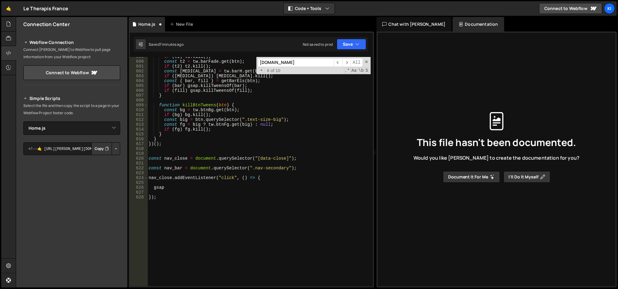
click at [204, 190] on div "if ( t1 ) t1 . kill ( ) ; const t2 = tw . barFade . get ( btn ) ; if ( t2 ) t2 …" at bounding box center [258, 174] width 223 height 240
click at [338, 61] on span "​" at bounding box center [338, 62] width 8 height 9
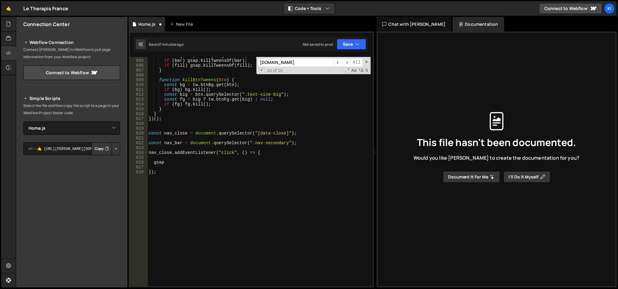
scroll to position [2948, 0]
click at [191, 162] on div "const { bar , fill } = getBarEls ( btn ) ; if ( bar ) gsap . killTweensOf ( bar…" at bounding box center [258, 173] width 223 height 240
click at [337, 64] on span "​" at bounding box center [338, 62] width 8 height 9
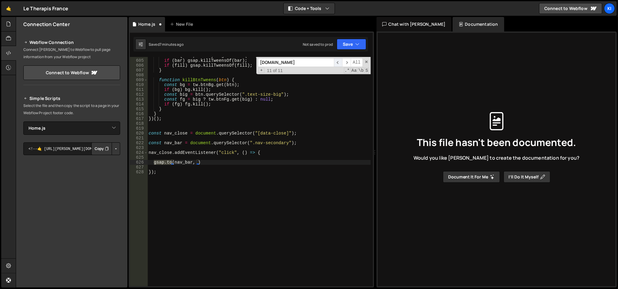
scroll to position [2684, 0]
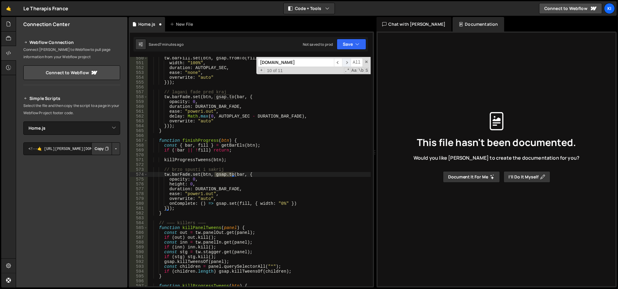
click at [346, 63] on span "​" at bounding box center [346, 62] width 8 height 9
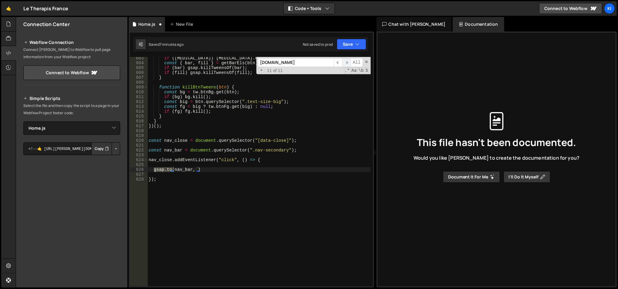
scroll to position [2941, 0]
click at [195, 168] on div "if ( [MEDICAL_DATA] ) [MEDICAL_DATA] . kill ( ) ; const { bar , fill } = getBar…" at bounding box center [258, 176] width 223 height 240
type textarea "[DOMAIN_NAME](nav_bar, { )"
click at [336, 58] on span "​" at bounding box center [338, 62] width 8 height 9
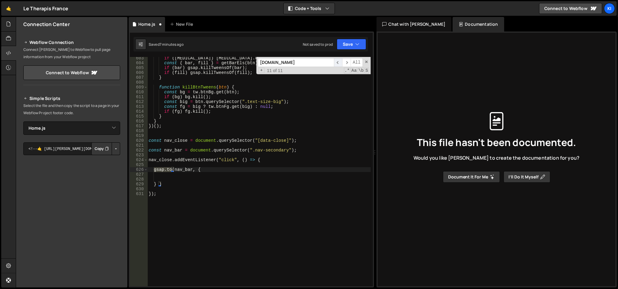
click at [336, 58] on span "​" at bounding box center [338, 62] width 8 height 9
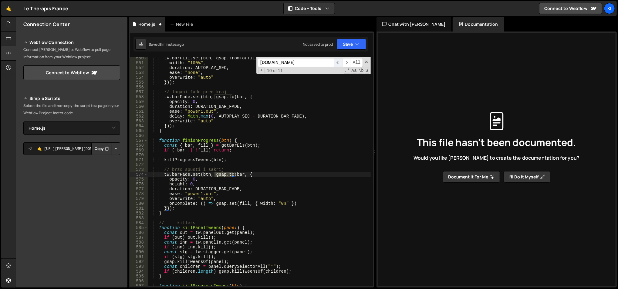
click at [336, 58] on span "​" at bounding box center [338, 62] width 8 height 9
click at [349, 62] on span "​" at bounding box center [346, 62] width 8 height 9
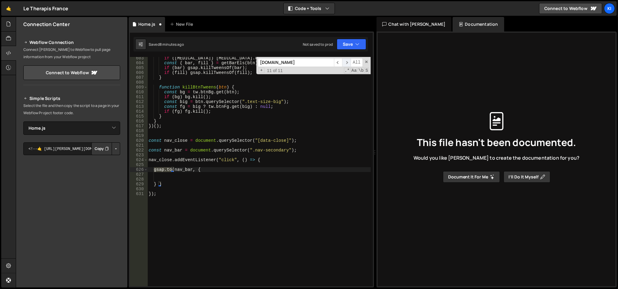
scroll to position [2941, 0]
click at [166, 186] on div "if ( [MEDICAL_DATA] ) [MEDICAL_DATA] . kill ( ) ; const { bar , fill } = getBar…" at bounding box center [258, 176] width 223 height 240
type textarea "} );"
type textarea "});"
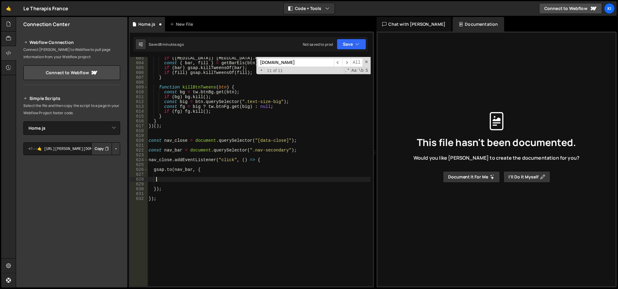
type textarea "x"
type textarea "h"
click at [166, 181] on div "if ( [MEDICAL_DATA] ) [MEDICAL_DATA] . kill ( ) ; const { bar , fill } = getBar…" at bounding box center [258, 176] width 223 height 240
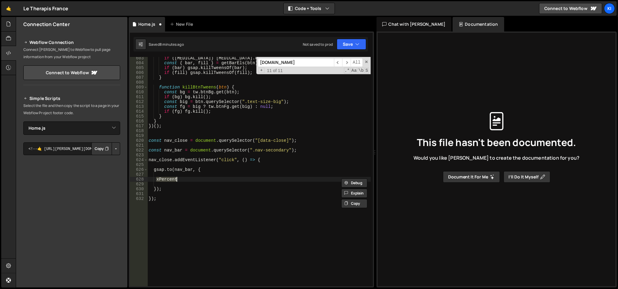
type textarea "xPercent"
type input "xPercent"
click at [345, 60] on span "​" at bounding box center [346, 62] width 8 height 9
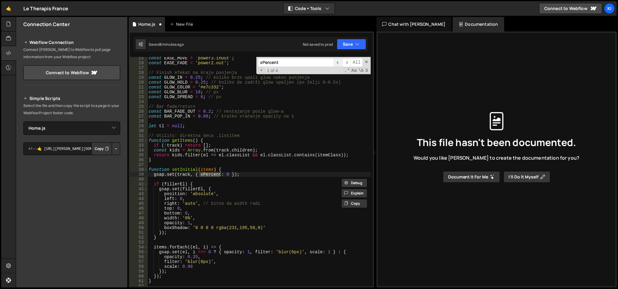
click at [335, 61] on span "​" at bounding box center [338, 62] width 8 height 9
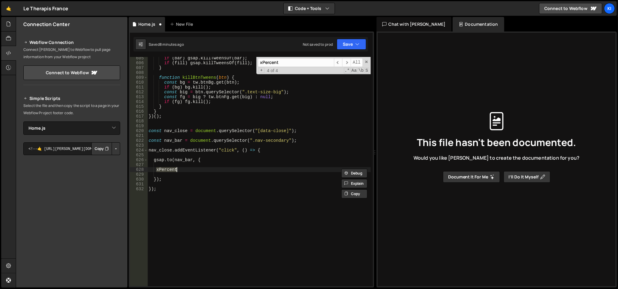
click at [157, 168] on div "if ( bar ) gsap . killTweensOf ( bar ) ; if ( fill ) gsap . killTweensOf ( fill…" at bounding box center [258, 172] width 223 height 230
type textarea "hPercent"
type textarea "hPercent = -100;"
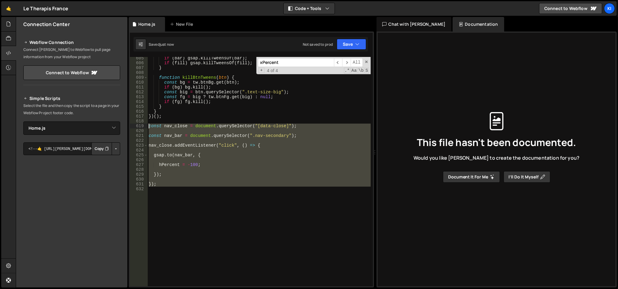
drag, startPoint x: 166, startPoint y: 187, endPoint x: 146, endPoint y: 125, distance: 64.9
click at [146, 125] on div "605 606 607 608 609 610 611 612 613 614 615 616 617 618 619 620 621 622 623 624…" at bounding box center [251, 172] width 243 height 230
type textarea "const nav_close = document.querySelector("[data-close]");"
paste textarea
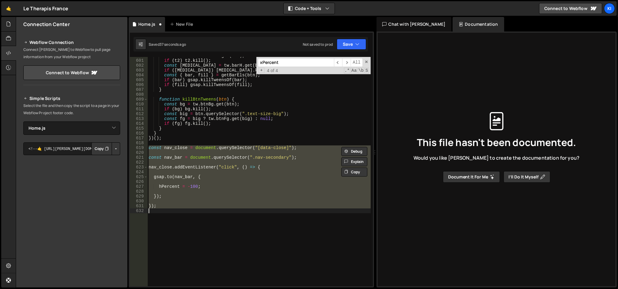
click at [184, 149] on div "const t2 = tw . barFade . get ( btn ) ; if ( t2 ) t2 . kill ( ) ; const [MEDICA…" at bounding box center [258, 172] width 223 height 230
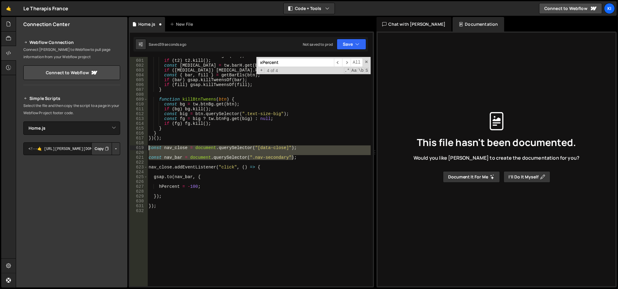
drag, startPoint x: 299, startPoint y: 158, endPoint x: 147, endPoint y: 148, distance: 152.3
click at [147, 148] on div "const nav_close = document.querySelector("[data-close]"); 600 601 602 603 604 6…" at bounding box center [251, 172] width 243 height 230
type textarea "const nav_close = document.querySelector("[data-close]");"
paste textarea
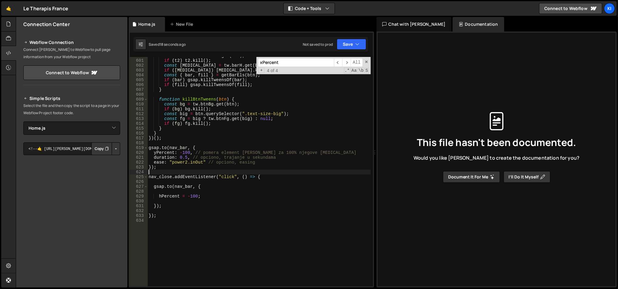
type textarea "});"
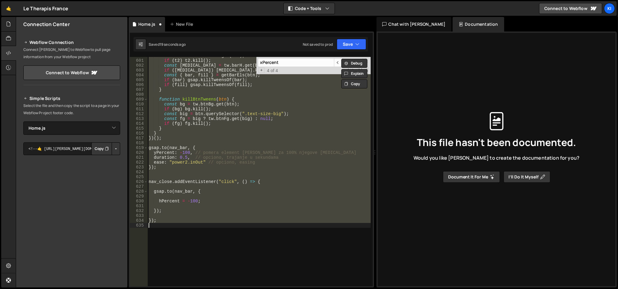
click at [176, 205] on div "const t2 = tw . barFade . get ( btn ) ; if ( t2 ) t2 . kill ( ) ; const [MEDICA…" at bounding box center [258, 172] width 223 height 230
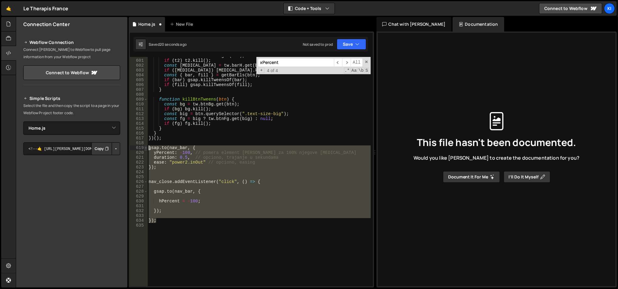
drag, startPoint x: 167, startPoint y: 220, endPoint x: 146, endPoint y: 148, distance: 75.3
click at [146, 148] on div "600 601 602 603 604 605 606 607 608 609 610 611 612 613 614 615 616 617 618 619…" at bounding box center [251, 172] width 243 height 230
type textarea "[DOMAIN_NAME](nav_bar, { yPercent: -100, // pomera element [PERSON_NAME] za 100…"
paste textarea
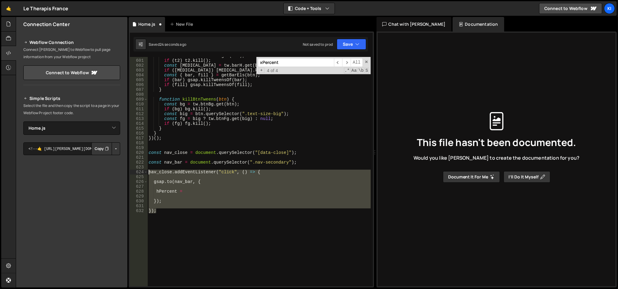
drag, startPoint x: 168, startPoint y: 214, endPoint x: 163, endPoint y: 160, distance: 54.1
click at [145, 171] on div "hPercent = 600 601 602 603 604 605 606 607 608 609 610 611 612 613 614 615 616 …" at bounding box center [251, 172] width 243 height 230
type textarea "nav_close.addEventListener("click", () => {"
paste textarea
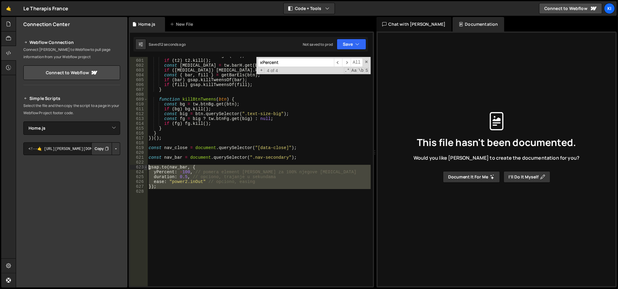
drag, startPoint x: 159, startPoint y: 192, endPoint x: 147, endPoint y: 168, distance: 26.5
click at [147, 168] on div "600 601 602 603 604 605 606 607 608 609 610 611 612 613 614 615 616 617 618 619…" at bounding box center [251, 172] width 243 height 230
paste textarea "});"
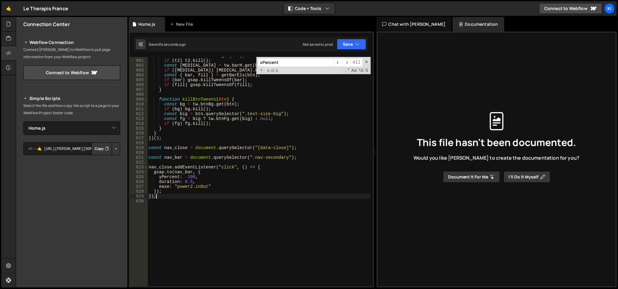
click at [193, 178] on div "const t2 = tw . barFade . get ( btn ) ; if ( t2 ) t2 . kill ( ) ; const [MEDICA…" at bounding box center [258, 173] width 223 height 240
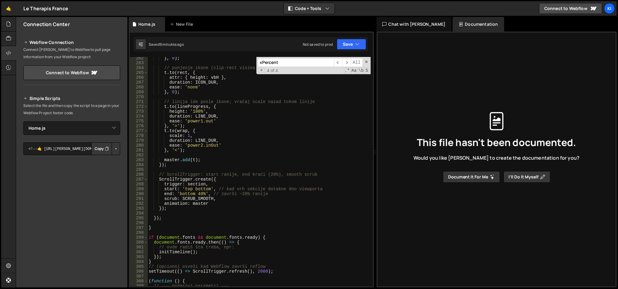
scroll to position [1282, 0]
drag, startPoint x: 197, startPoint y: 194, endPoint x: 200, endPoint y: 193, distance: 3.5
click at [197, 194] on div "} , 0 ) ; // punjenje ikone (clip-rect visina 0 -> vbH) t . to ( rect , { attr …" at bounding box center [258, 176] width 223 height 240
type textarea "end: 'bottom 20%', // završi ~20% ranije"
